Goal: Find contact information: Find contact information

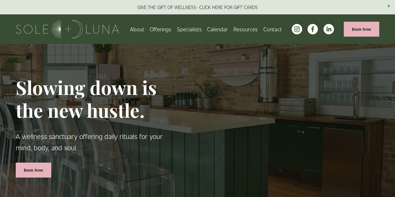
click at [189, 28] on link "Specialists" at bounding box center [189, 29] width 25 height 10
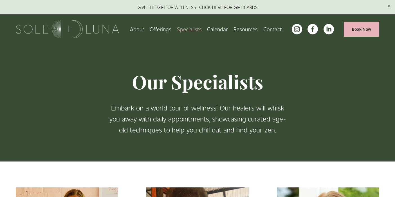
click at [0, 0] on span "Wellness Experiences" at bounding box center [0, 0] width 0 height 0
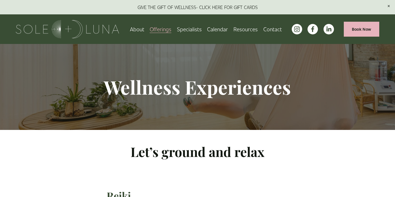
click at [0, 0] on span "Press" at bounding box center [0, 0] width 0 height 0
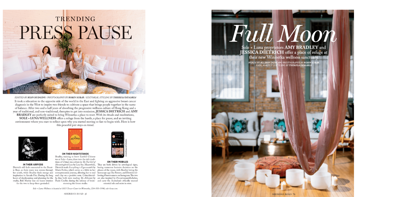
scroll to position [134, 0]
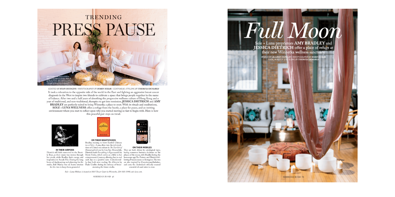
click at [286, 146] on img at bounding box center [293, 96] width 130 height 174
click at [275, 58] on img at bounding box center [293, 96] width 130 height 174
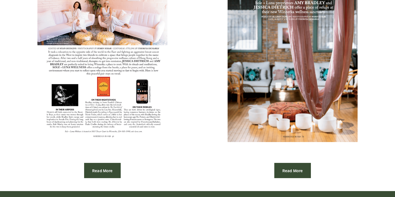
scroll to position [250, 0]
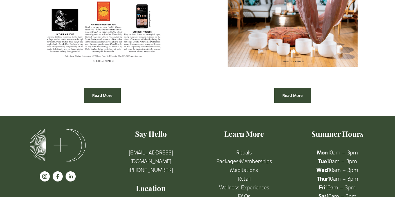
click at [292, 95] on link "Read More" at bounding box center [292, 95] width 37 height 15
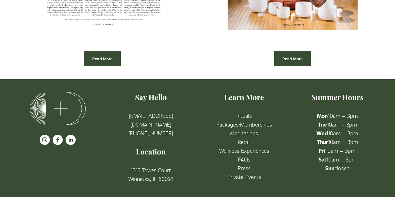
scroll to position [288, 0]
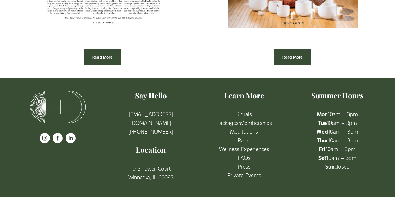
click at [242, 131] on link "Meditations" at bounding box center [244, 131] width 28 height 9
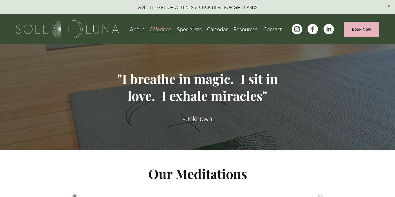
click at [138, 29] on link "About" at bounding box center [137, 29] width 14 height 10
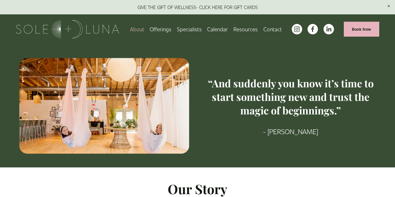
click at [213, 29] on link "Calendar" at bounding box center [217, 29] width 21 height 10
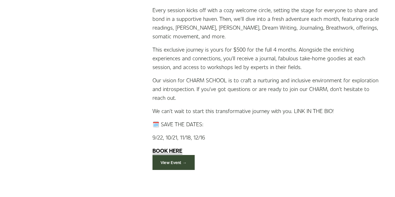
scroll to position [1167, 0]
click at [180, 156] on link "View Event →" at bounding box center [174, 162] width 42 height 15
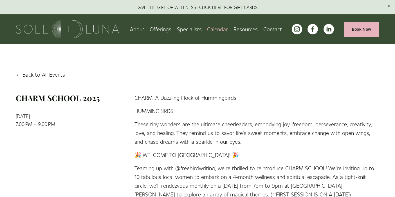
click at [33, 74] on link "Back to All Events" at bounding box center [40, 74] width 49 height 9
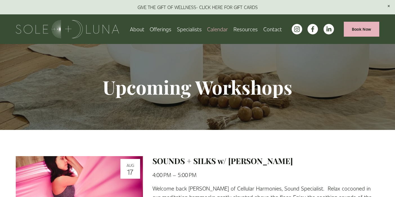
click at [140, 28] on link "About" at bounding box center [137, 29] width 14 height 10
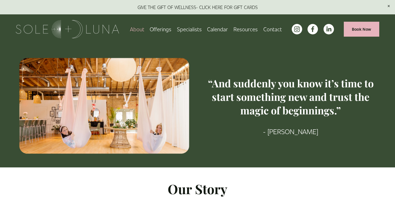
click at [0, 0] on span "Wellness Experiences" at bounding box center [0, 0] width 0 height 0
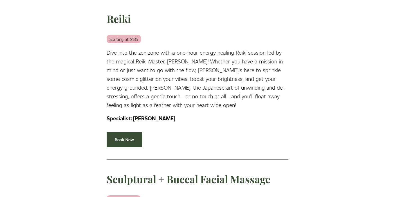
scroll to position [178, 0]
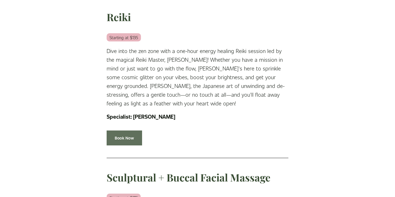
click at [128, 136] on link "Book Now" at bounding box center [124, 137] width 35 height 15
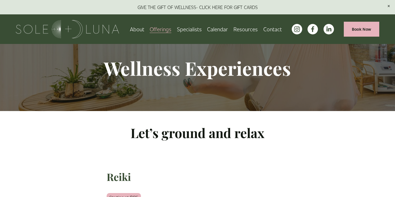
scroll to position [0, 0]
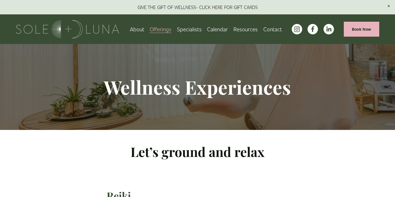
click at [0, 0] on span "Rituals" at bounding box center [0, 0] width 0 height 0
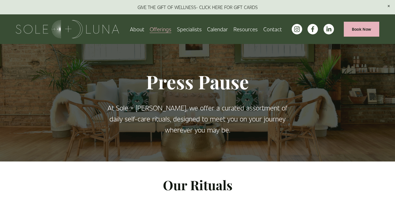
click at [0, 0] on span "Meditations" at bounding box center [0, 0] width 0 height 0
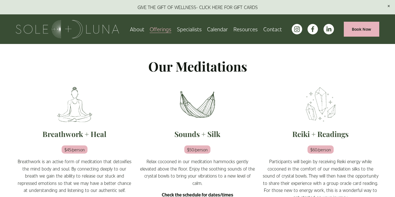
scroll to position [86, 0]
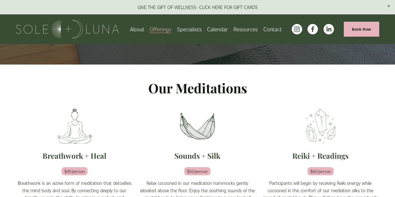
click at [0, 0] on span "Rituals" at bounding box center [0, 0] width 0 height 0
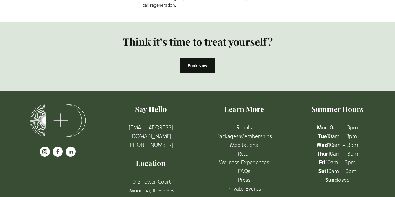
scroll to position [579, 0]
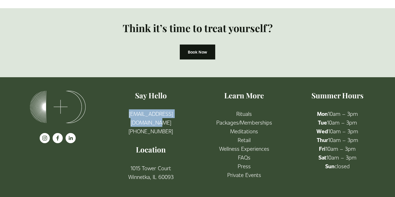
drag, startPoint x: 183, startPoint y: 115, endPoint x: 117, endPoint y: 117, distance: 66.5
click at [117, 117] on p "[EMAIL_ADDRESS][DOMAIN_NAME] [PHONE_NUMBER]" at bounding box center [151, 122] width 84 height 26
copy link "[EMAIL_ADDRESS][DOMAIN_NAME]"
